Goal: Use online tool/utility

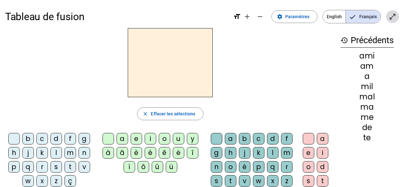
click at [395, 16] on mat-icon "open_in_full" at bounding box center [392, 17] width 8 height 8
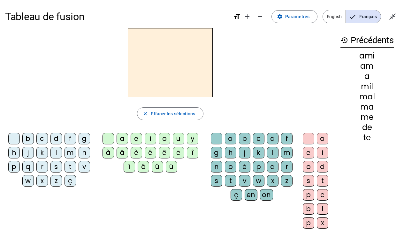
click at [72, 167] on div "t" at bounding box center [69, 166] width 11 height 11
click at [134, 138] on div "e" at bounding box center [136, 138] width 11 height 11
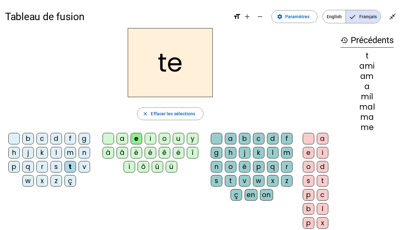
click at [56, 136] on div "d" at bounding box center [55, 138] width 11 height 11
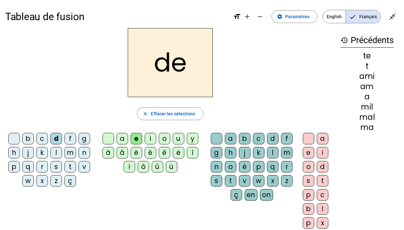
click at [70, 149] on div "m" at bounding box center [69, 152] width 11 height 11
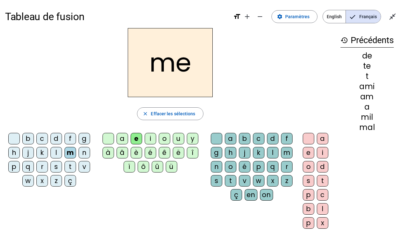
click at [121, 138] on div "a" at bounding box center [121, 138] width 11 height 11
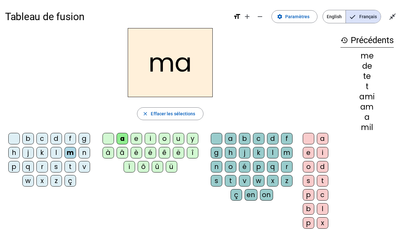
click at [272, 153] on div "l" at bounding box center [272, 152] width 11 height 11
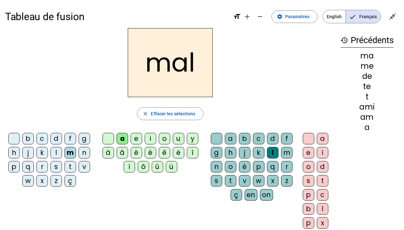
click at [150, 139] on div "i" at bounding box center [150, 138] width 11 height 11
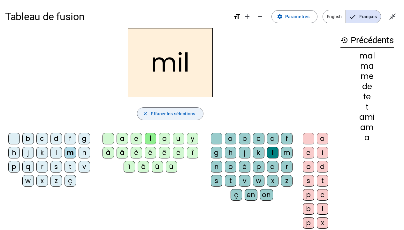
click at [185, 112] on span "Effacer les sélections" at bounding box center [173, 114] width 44 height 8
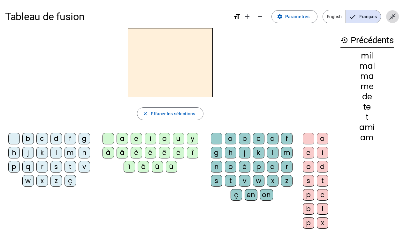
click at [393, 17] on mat-icon "close_fullscreen" at bounding box center [392, 17] width 8 height 8
